Goal: Task Accomplishment & Management: Manage account settings

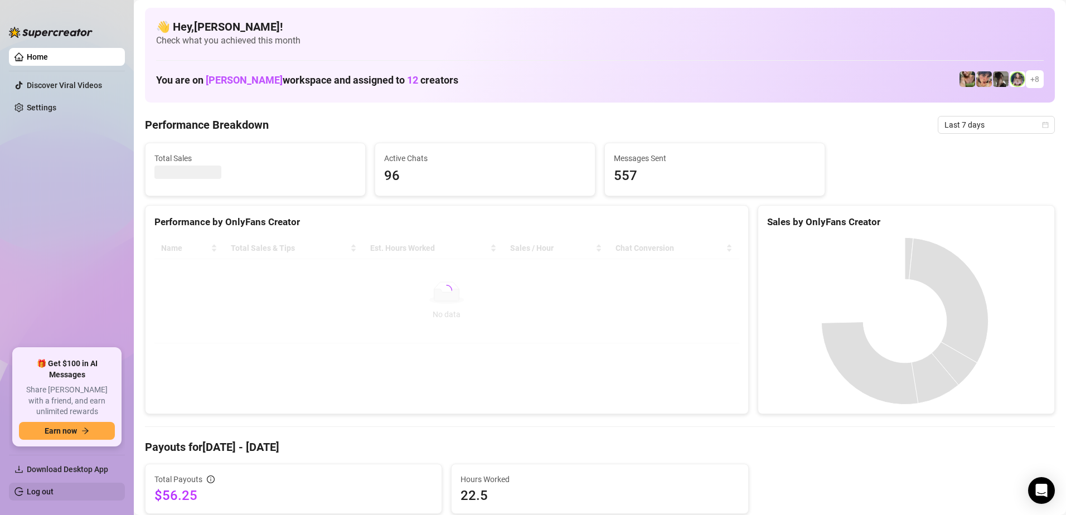
click at [54, 490] on link "Log out" at bounding box center [40, 491] width 27 height 9
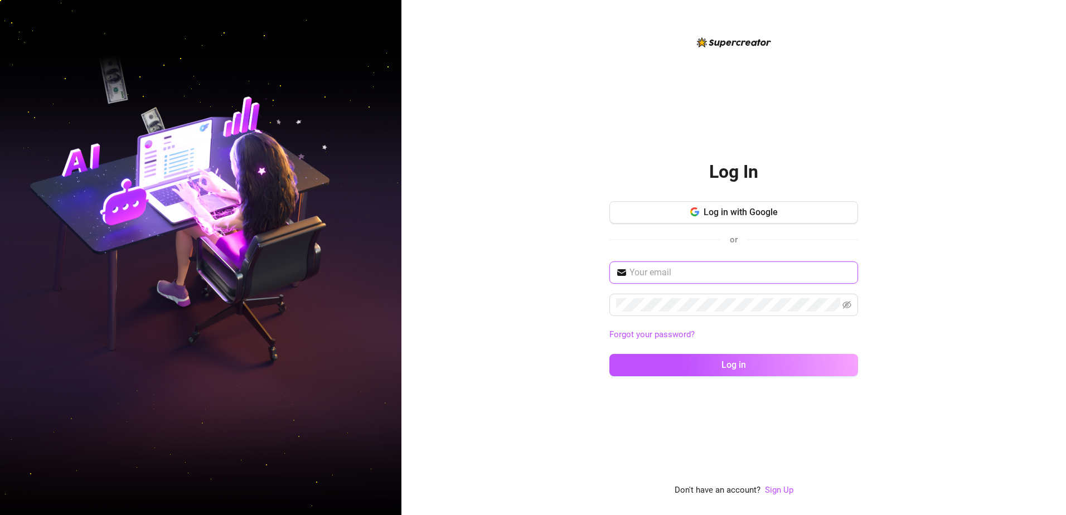
click at [675, 275] on input "text" at bounding box center [740, 272] width 222 height 13
type input "[EMAIL_ADDRESS][DOMAIN_NAME]"
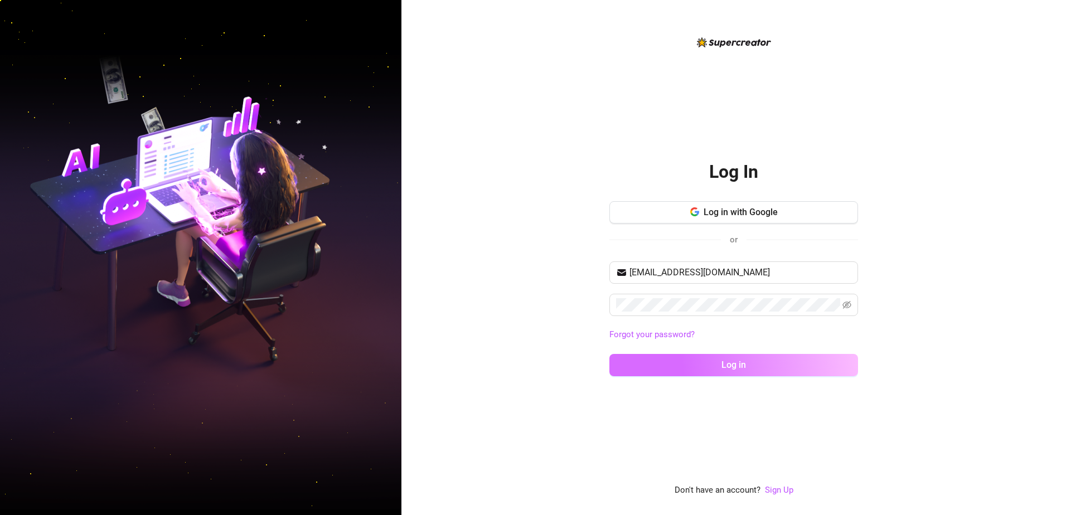
click at [827, 364] on button "Log in" at bounding box center [733, 365] width 249 height 22
